Goal: Task Accomplishment & Management: Use online tool/utility

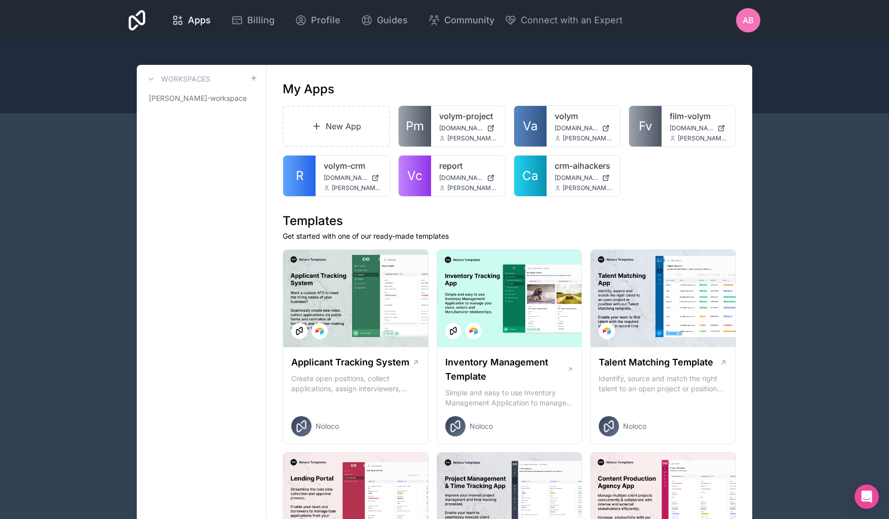
click at [701, 35] on div "Apps Billing Profile Guides Community Connect with an Expert AB Billing Profile…" at bounding box center [445, 20] width 648 height 41
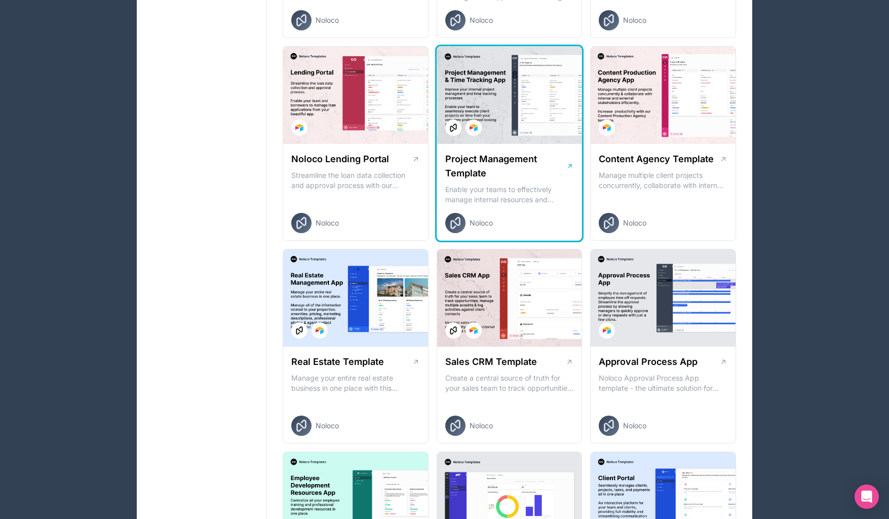
scroll to position [468, 0]
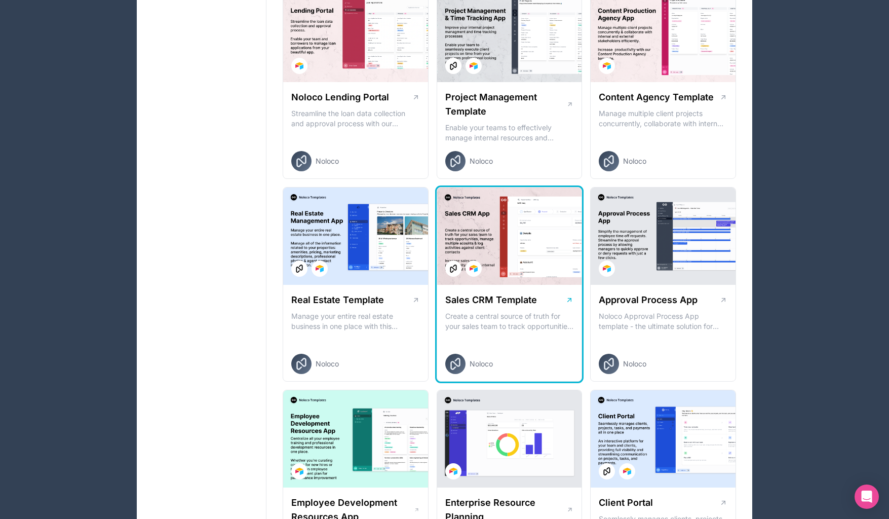
click at [530, 239] on div at bounding box center [509, 236] width 145 height 97
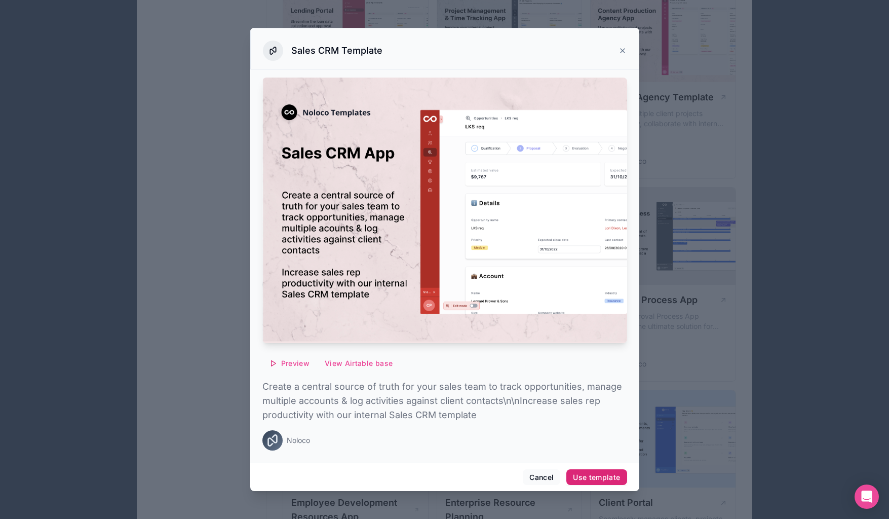
click at [599, 477] on div "Use template" at bounding box center [596, 477] width 47 height 9
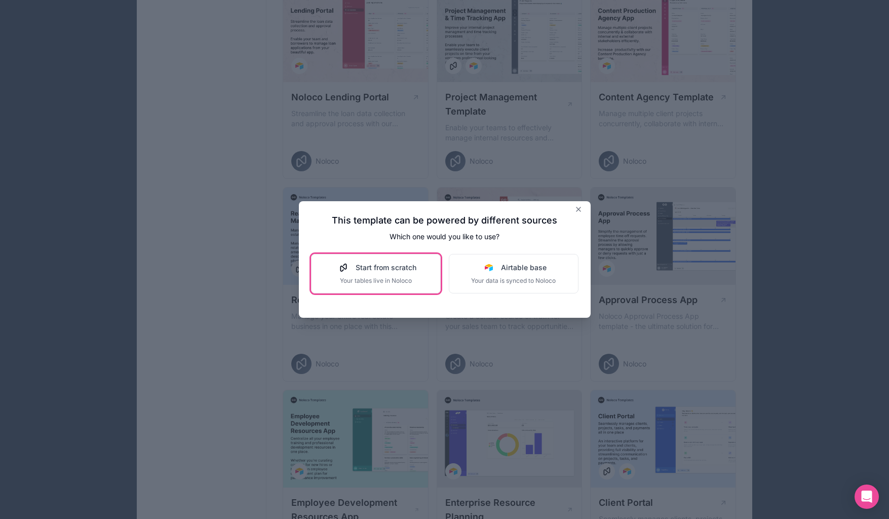
click at [395, 273] on div "Start from scratch Your tables live in Noloco" at bounding box center [375, 274] width 81 height 22
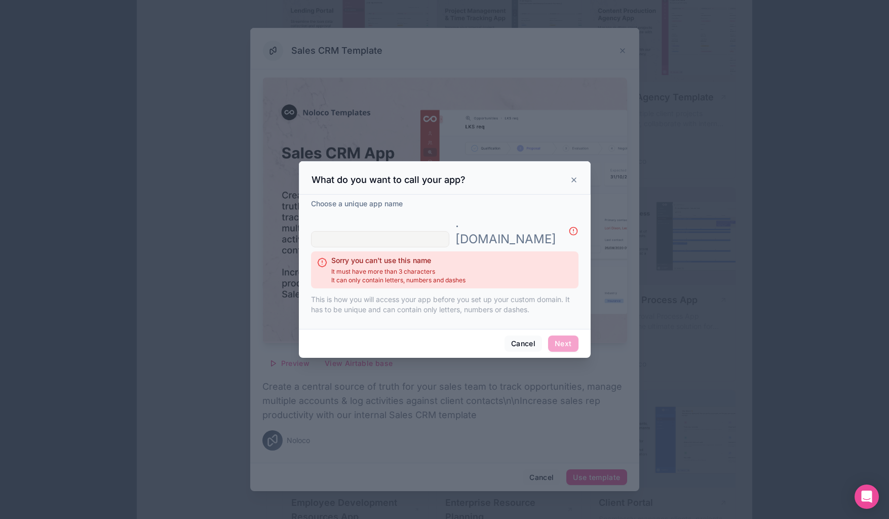
type input "t"
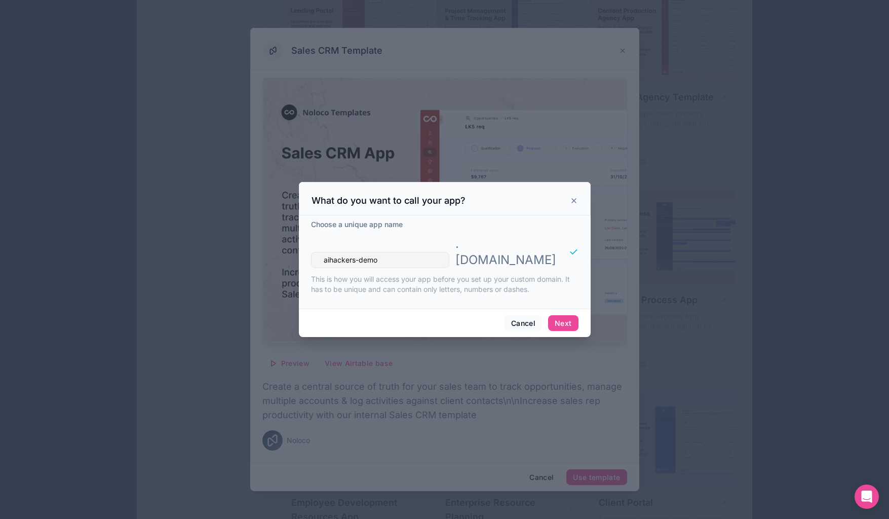
click at [360, 252] on input "aihackers-demo" at bounding box center [380, 260] width 138 height 16
type input "aihackers-sales-demo"
click at [562, 315] on button "Next" at bounding box center [563, 323] width 30 height 16
